Goal: Task Accomplishment & Management: Complete application form

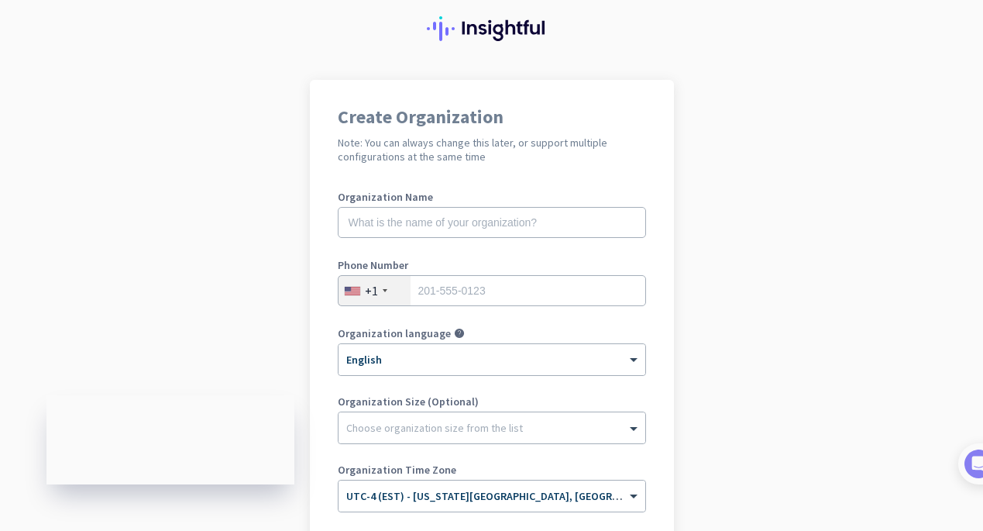
scroll to position [49, 0]
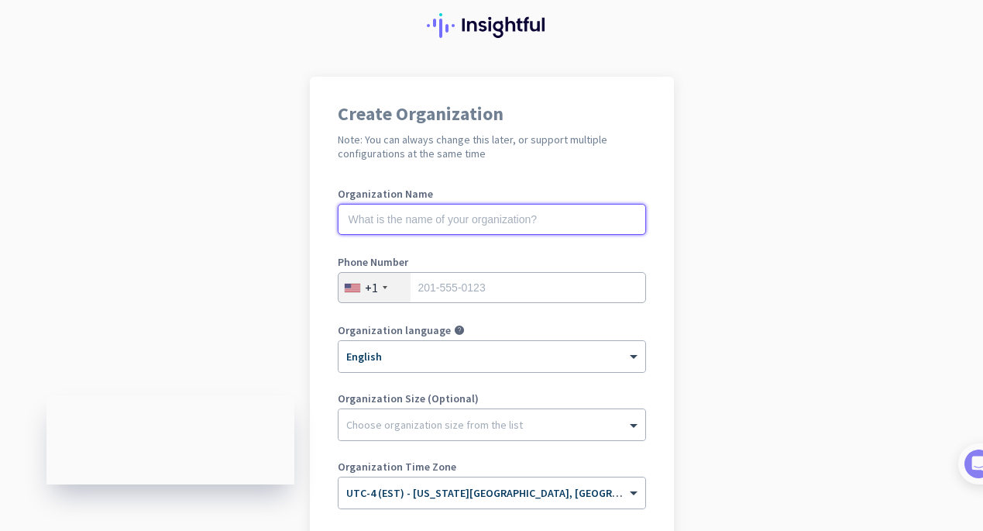
click at [584, 222] on input "text" at bounding box center [492, 219] width 308 height 31
type input "Mercor"
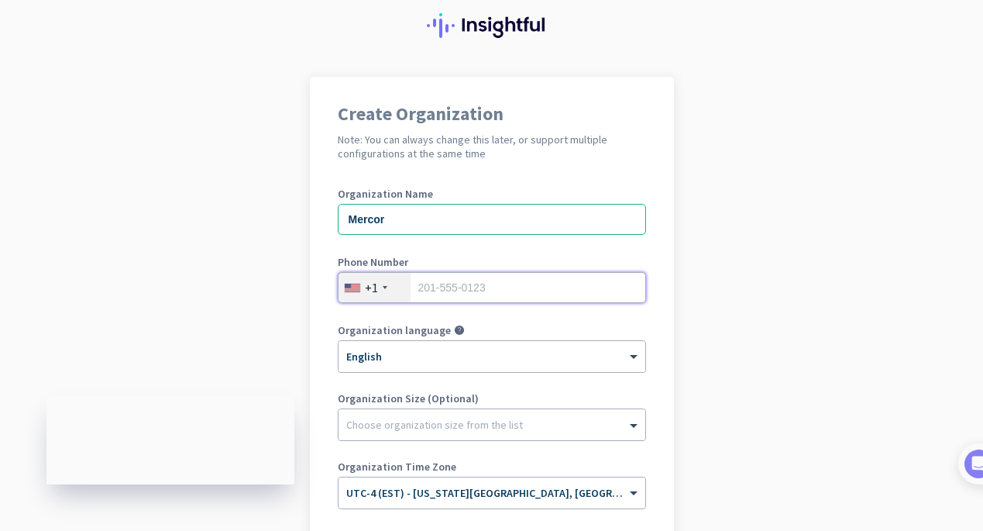
click at [580, 281] on input "tel" at bounding box center [492, 287] width 308 height 31
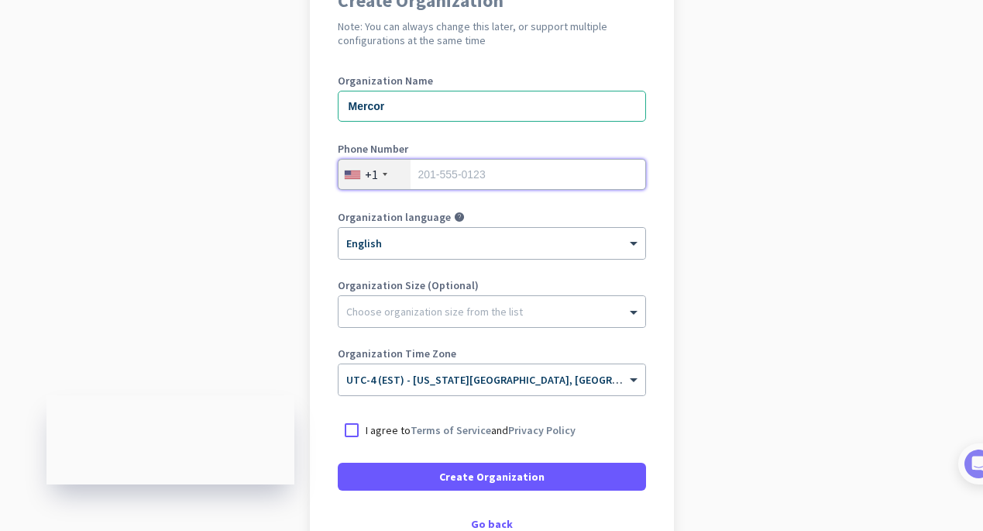
scroll to position [163, 0]
type input "4194508158"
click at [445, 383] on span "UTC-4 (EST) - [US_STATE][GEOGRAPHIC_DATA], [GEOGRAPHIC_DATA], [GEOGRAPHIC_DATA]…" at bounding box center [615, 379] width 539 height 14
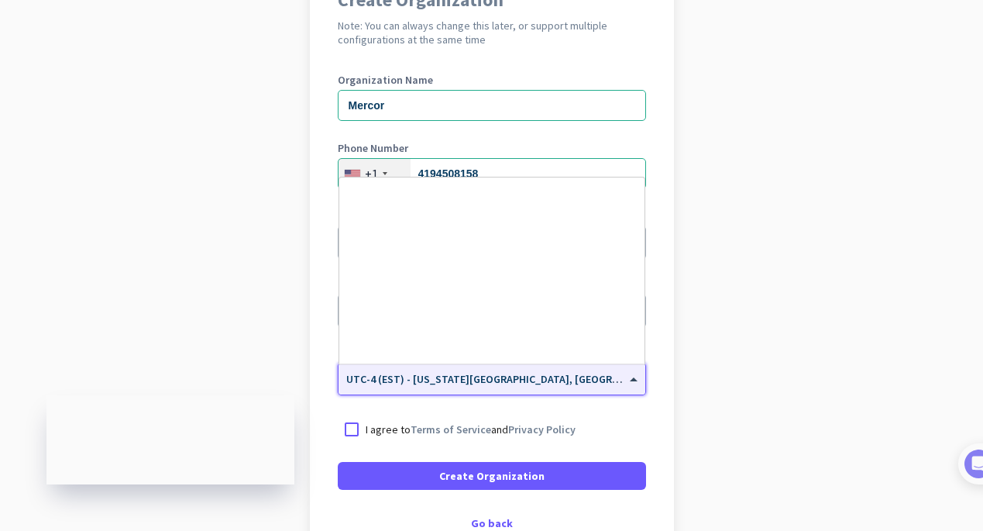
scroll to position [1815, 0]
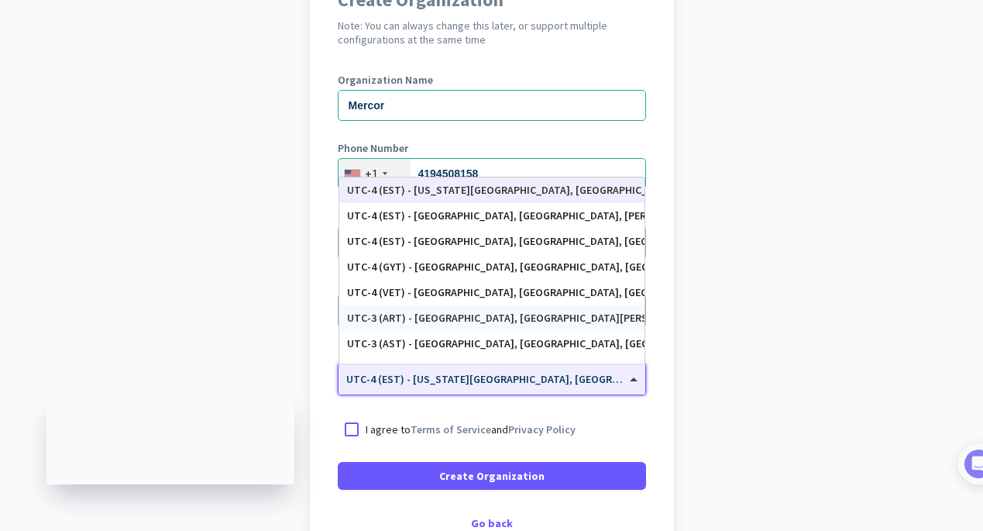
click at [699, 308] on app-onboarding-organization "Create Organization Note: You can always change this later, or support multiple…" at bounding box center [491, 298] width 983 height 671
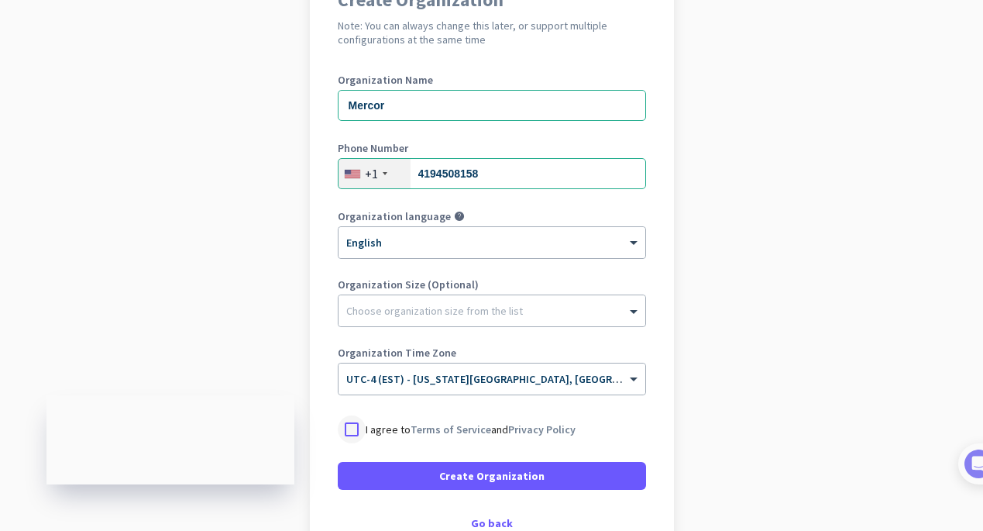
click at [354, 426] on div at bounding box center [352, 429] width 28 height 28
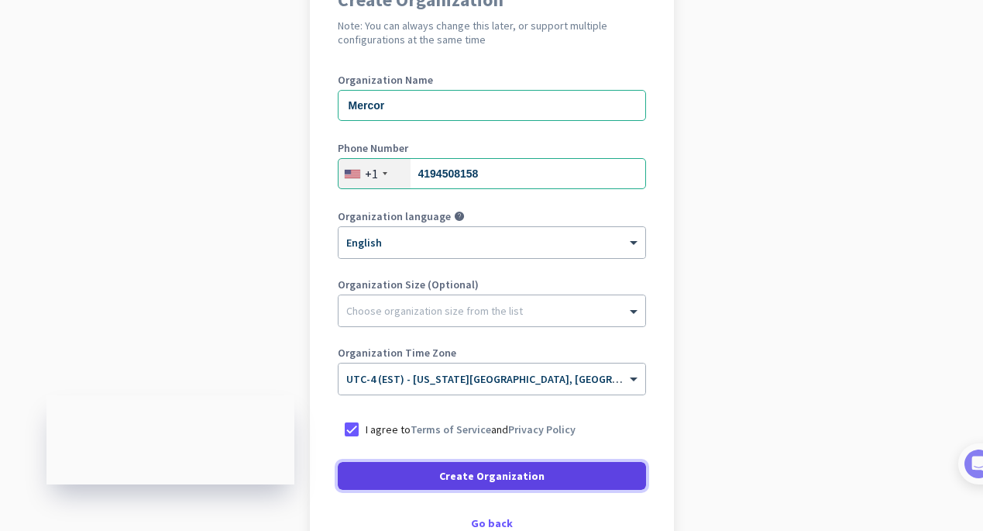
click at [374, 467] on span at bounding box center [492, 475] width 308 height 37
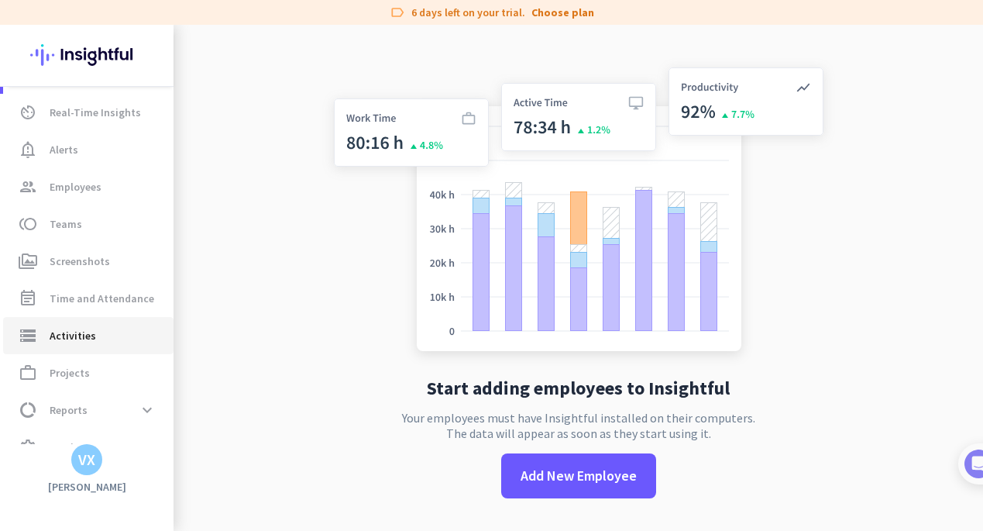
scroll to position [64, 0]
